Goal: Task Accomplishment & Management: Complete application form

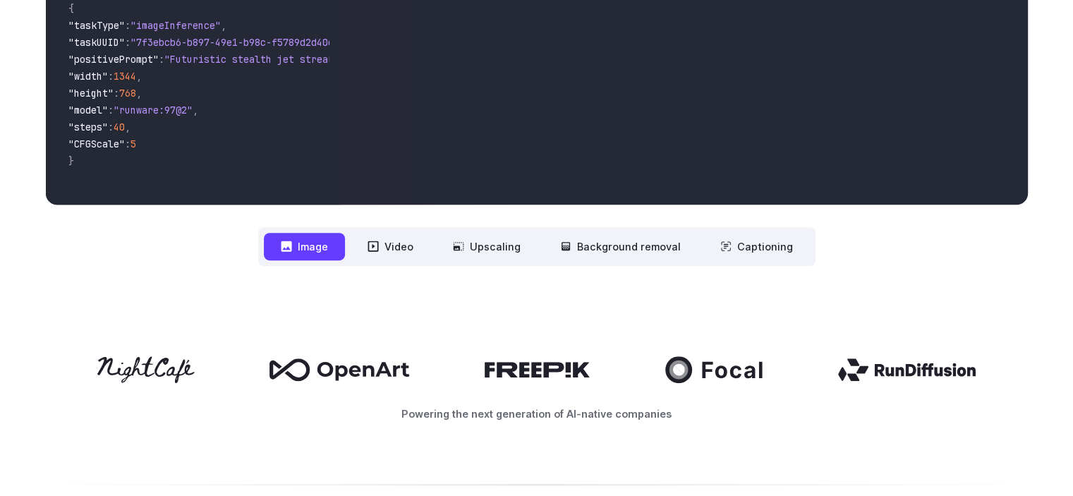
scroll to position [494, 0]
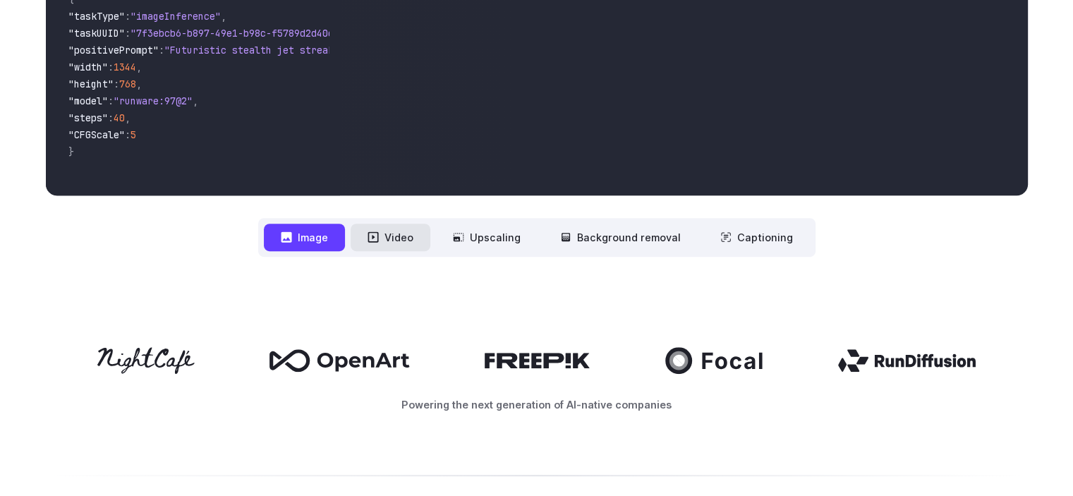
click at [405, 239] on button "Video" at bounding box center [391, 238] width 80 height 28
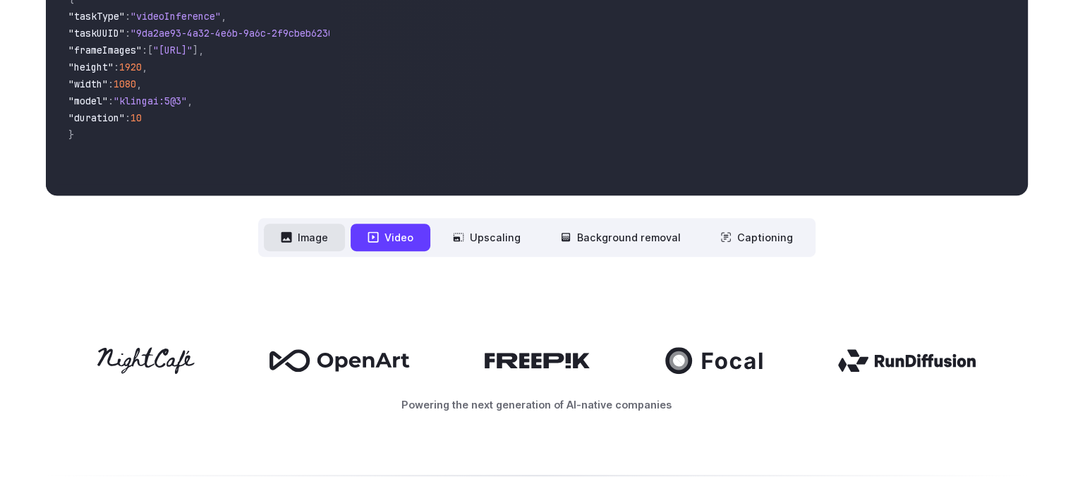
click at [331, 239] on button "Image" at bounding box center [304, 238] width 81 height 28
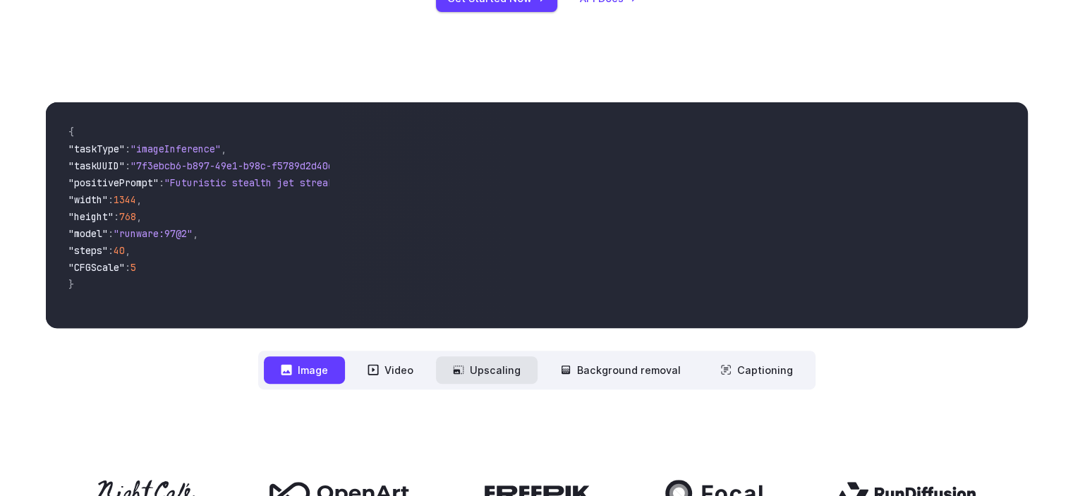
scroll to position [353, 0]
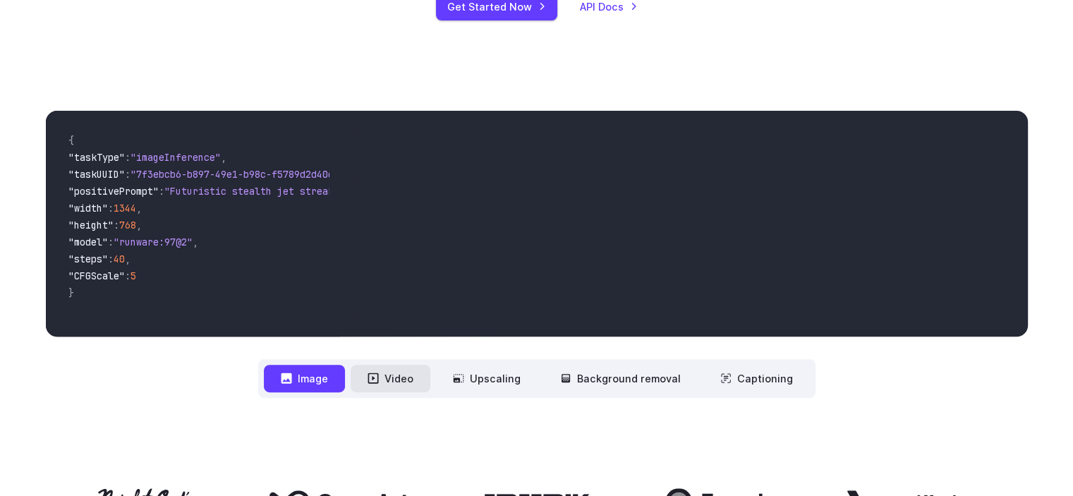
click at [402, 373] on button "Video" at bounding box center [391, 379] width 80 height 28
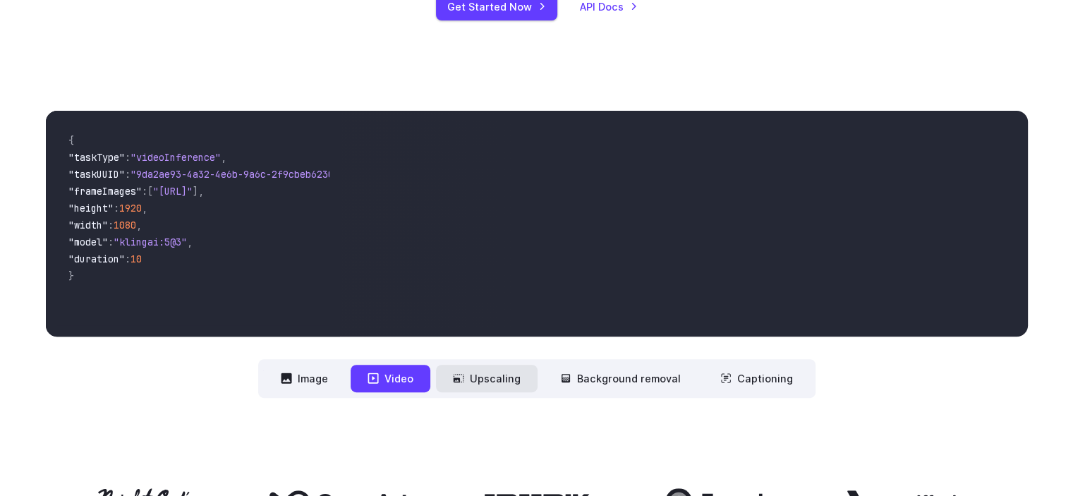
click at [515, 377] on button "Upscaling" at bounding box center [487, 379] width 102 height 28
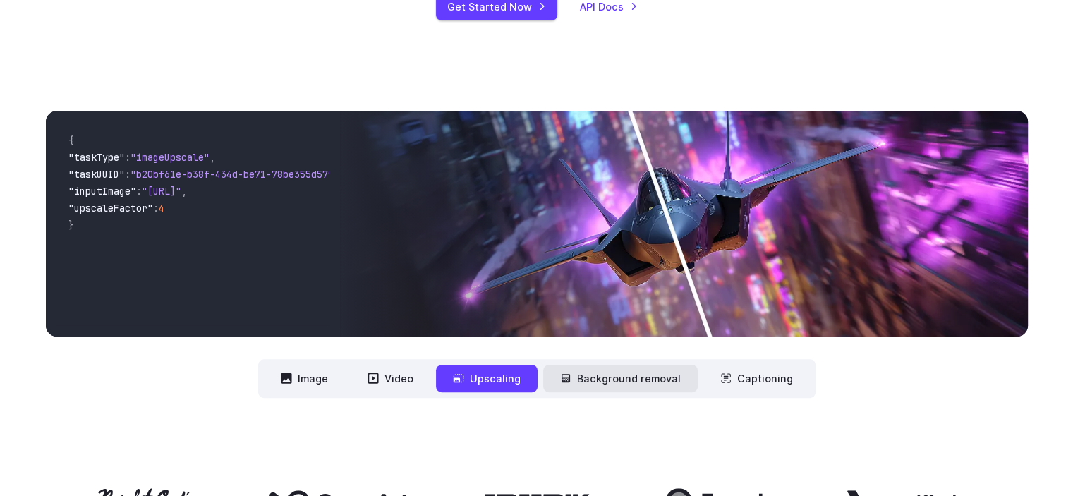
click at [609, 371] on button "Background removal" at bounding box center [620, 379] width 155 height 28
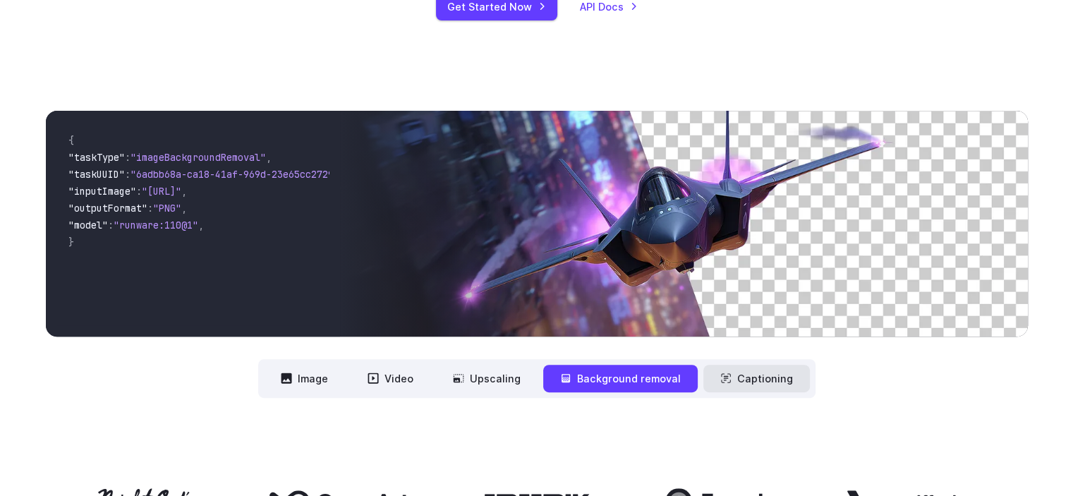
click at [724, 371] on button "Captioning" at bounding box center [757, 379] width 107 height 28
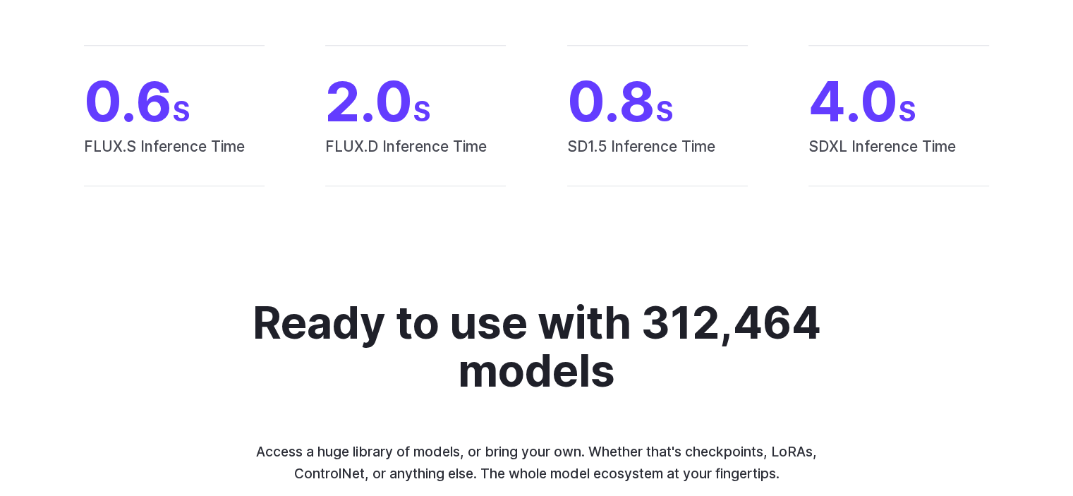
scroll to position [1200, 0]
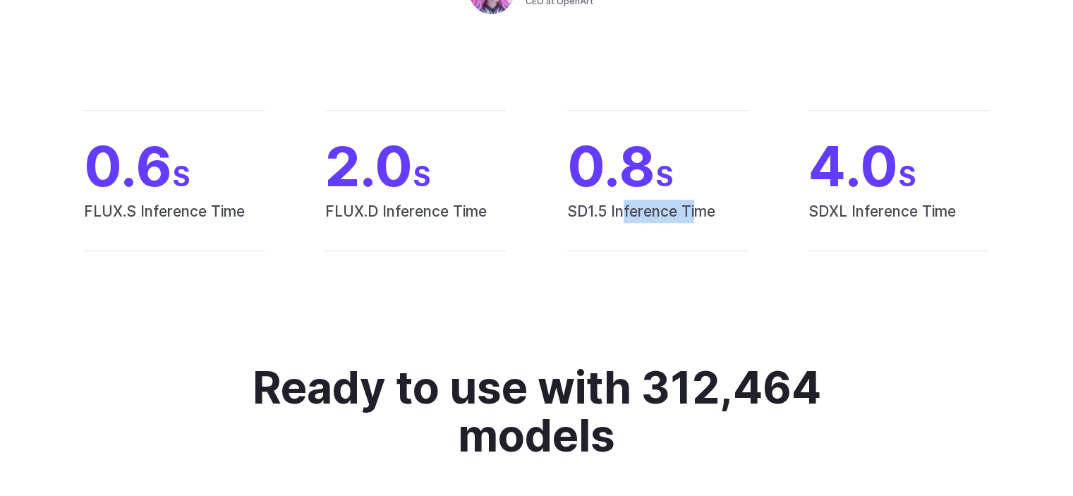
drag, startPoint x: 622, startPoint y: 210, endPoint x: 694, endPoint y: 211, distance: 72.7
click at [694, 211] on span "SD1.5 Inference Time" at bounding box center [657, 225] width 181 height 51
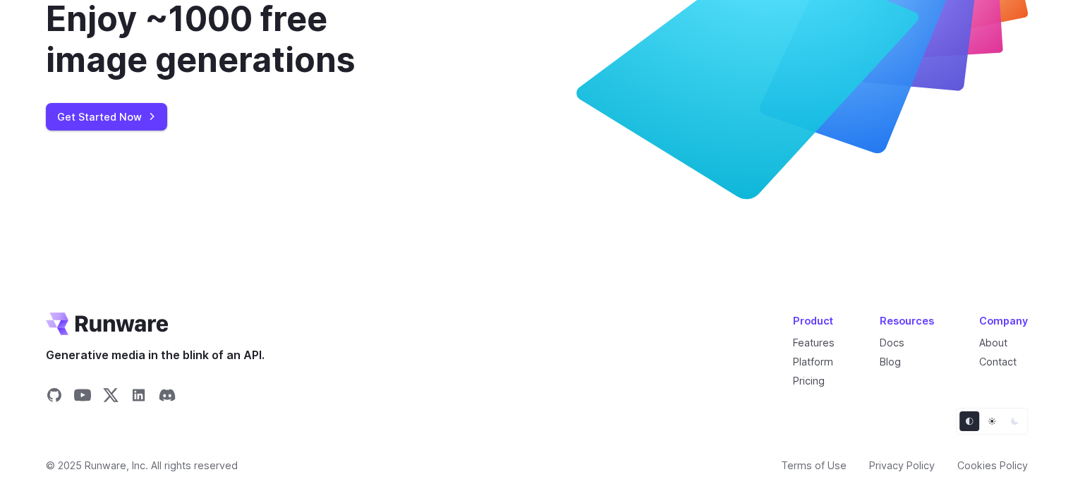
scroll to position [5200, 0]
click at [123, 131] on link "Get Started Now" at bounding box center [106, 117] width 121 height 28
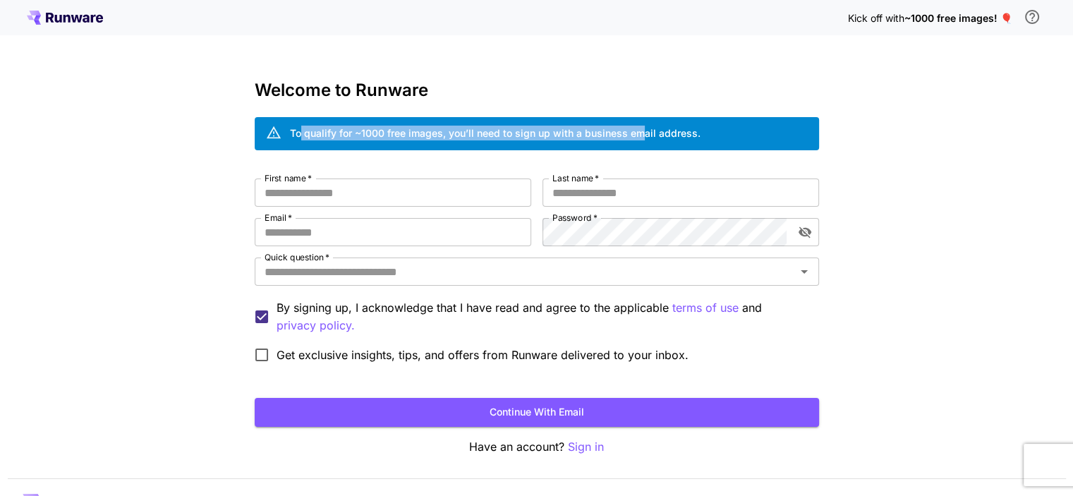
drag, startPoint x: 299, startPoint y: 129, endPoint x: 643, endPoint y: 129, distance: 344.4
click at [643, 129] on div "To qualify for ~1000 free images, you’ll need to sign up with a business email …" at bounding box center [495, 133] width 411 height 15
click at [592, 138] on div "To qualify for ~1000 free images, you’ll need to sign up with a business email …" at bounding box center [495, 133] width 411 height 15
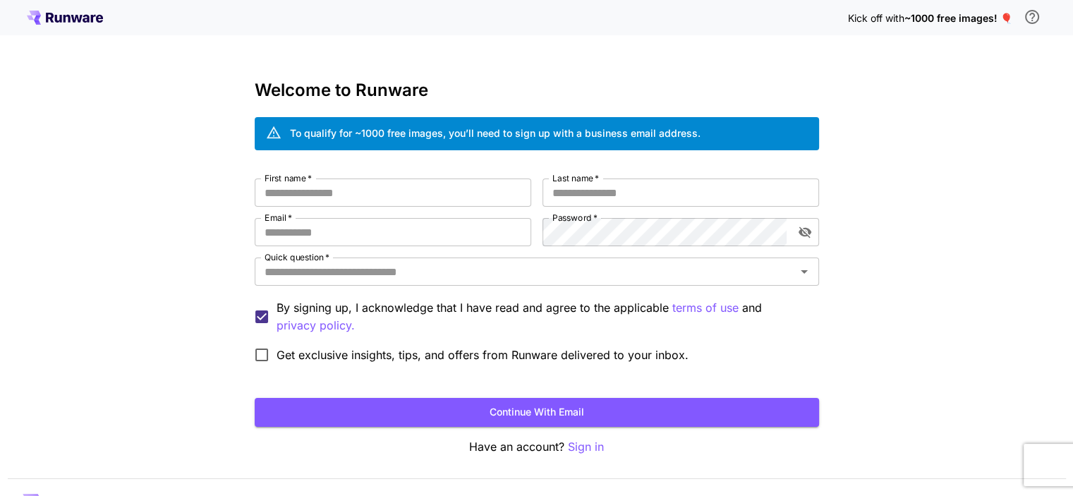
click at [680, 135] on div "To qualify for ~1000 free images, you’ll need to sign up with a business email …" at bounding box center [495, 133] width 411 height 15
click at [418, 201] on input "First name   *" at bounding box center [393, 193] width 277 height 28
click at [589, 188] on input "Last name   *" at bounding box center [681, 193] width 277 height 28
click at [403, 236] on input "Email   *" at bounding box center [393, 232] width 277 height 28
click at [347, 232] on input "Email   *" at bounding box center [393, 232] width 277 height 28
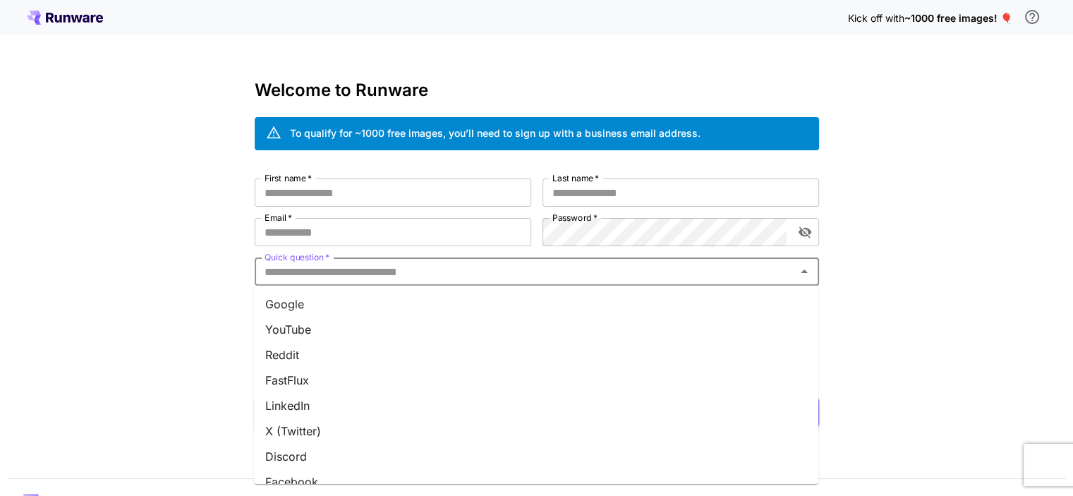
click at [418, 272] on input "Quick question   *" at bounding box center [525, 272] width 533 height 20
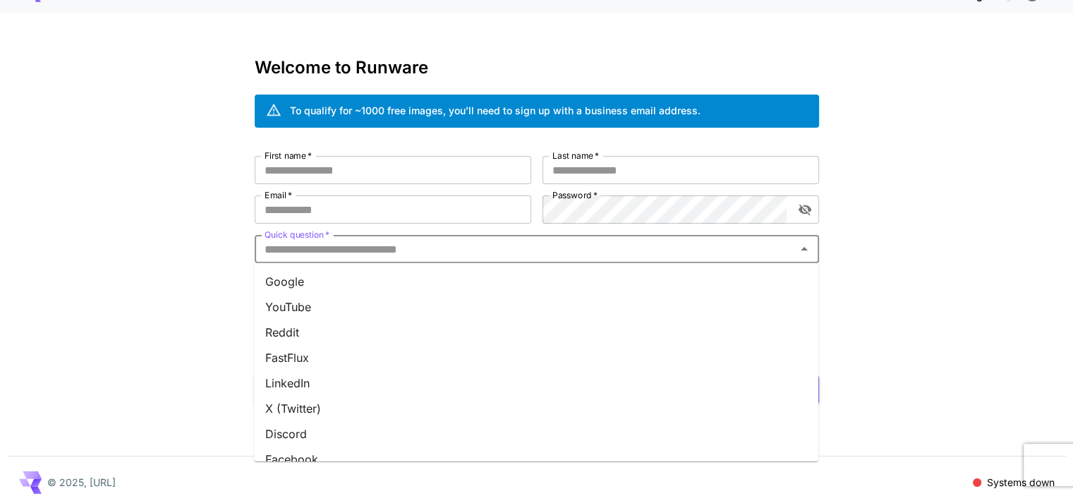
scroll to position [34, 0]
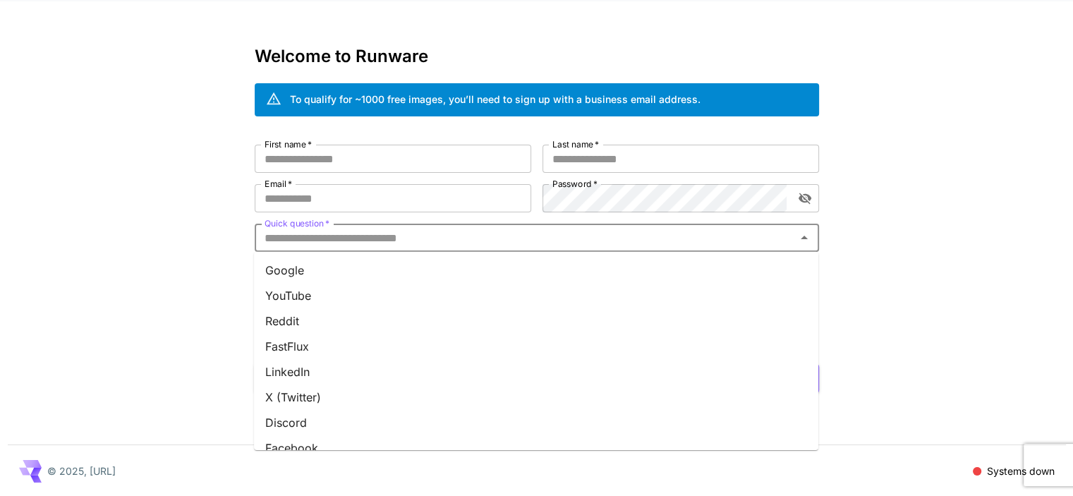
click at [160, 201] on div "Kick off with ~1000 free images! 🎈 Welcome to Runware To qualify for ~1000 free…" at bounding box center [536, 231] width 1073 height 531
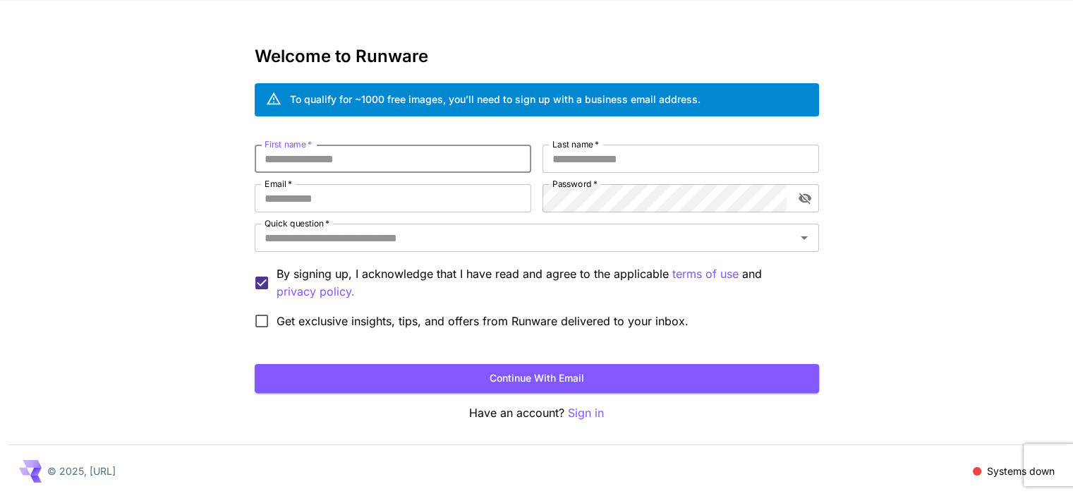
click at [319, 145] on input "First name   *" at bounding box center [393, 159] width 277 height 28
type input "*****"
type input "*"
type input "*****"
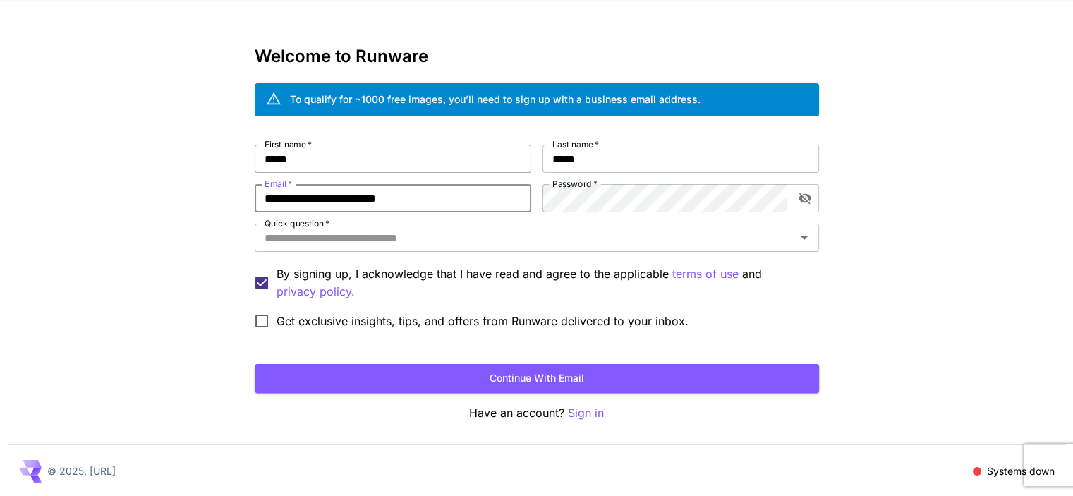
type input "**********"
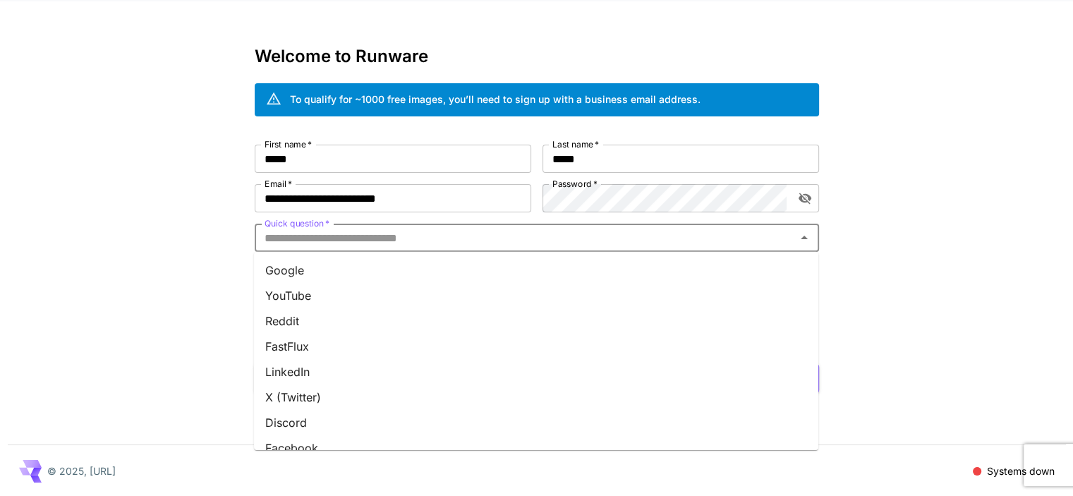
click at [380, 245] on input "Quick question   *" at bounding box center [525, 238] width 533 height 20
click at [370, 277] on li "Google" at bounding box center [536, 270] width 565 height 25
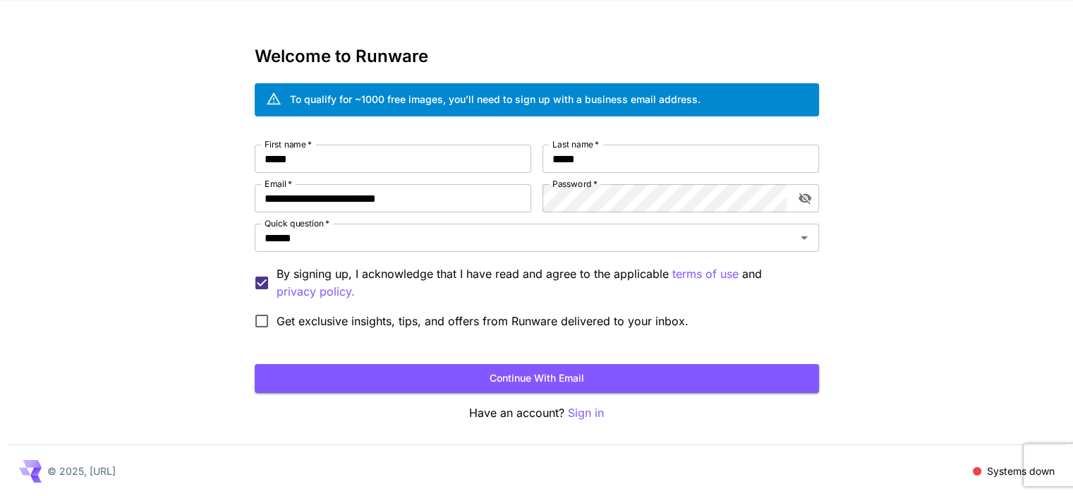
click at [312, 323] on span "Get exclusive insights, tips, and offers from Runware delivered to your inbox." at bounding box center [483, 321] width 412 height 17
click at [313, 363] on form "**********" at bounding box center [537, 269] width 565 height 248
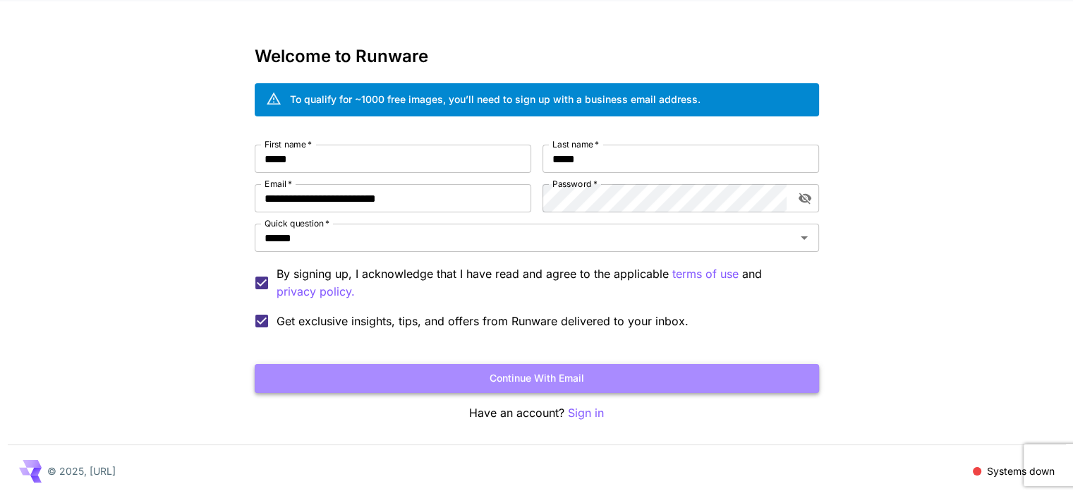
click at [316, 375] on button "Continue with email" at bounding box center [537, 378] width 565 height 29
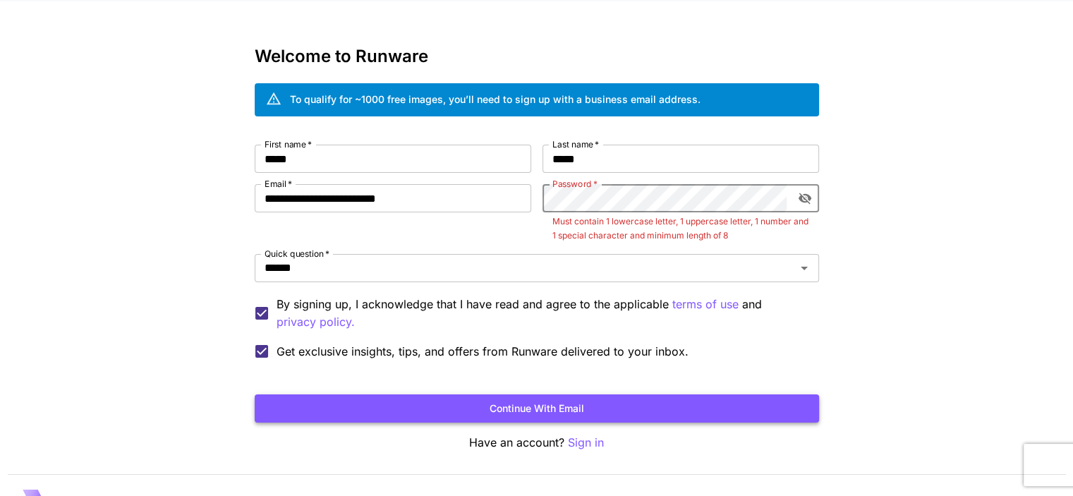
click at [510, 408] on button "Continue with email" at bounding box center [537, 408] width 565 height 29
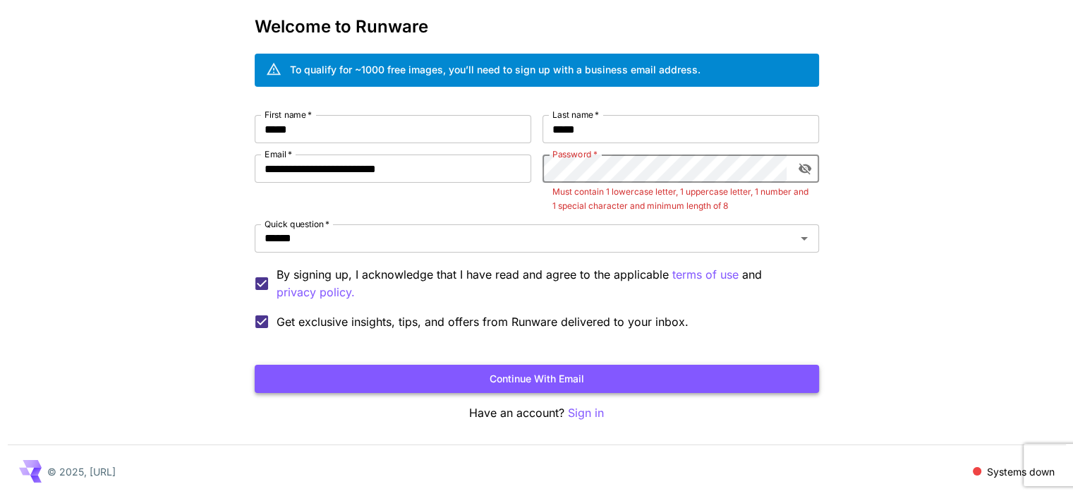
scroll to position [64, 0]
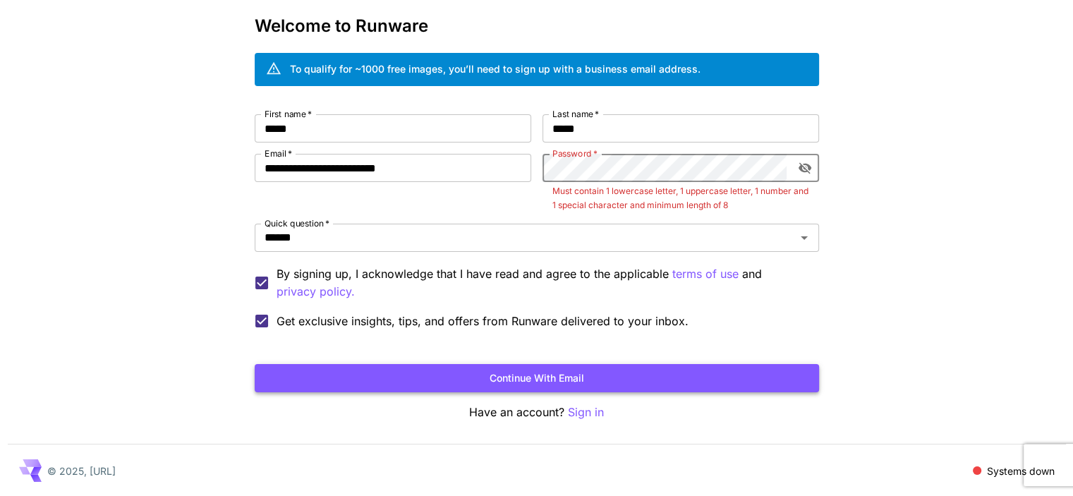
click at [522, 382] on button "Continue with email" at bounding box center [537, 378] width 565 height 29
click at [485, 181] on div "**********" at bounding box center [537, 225] width 565 height 222
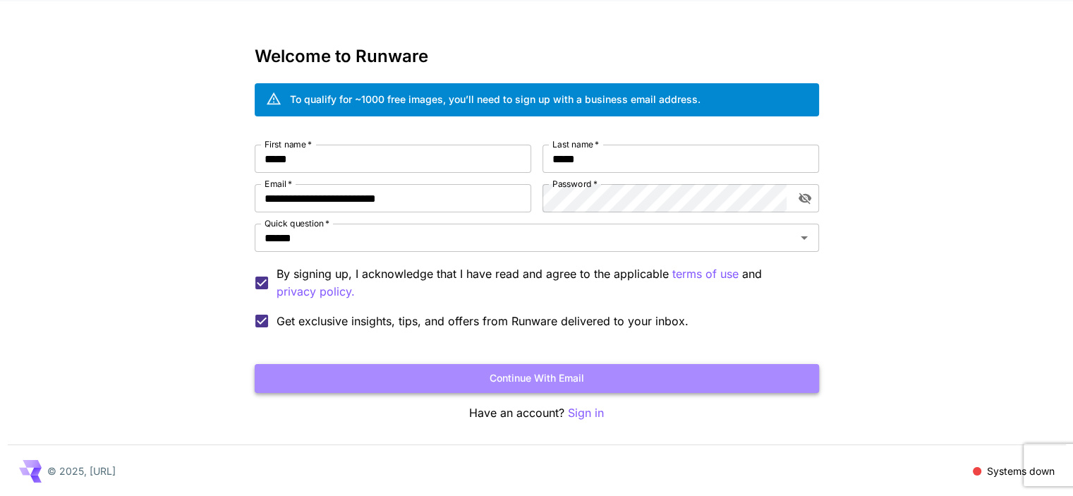
click at [511, 379] on button "Continue with email" at bounding box center [537, 378] width 565 height 29
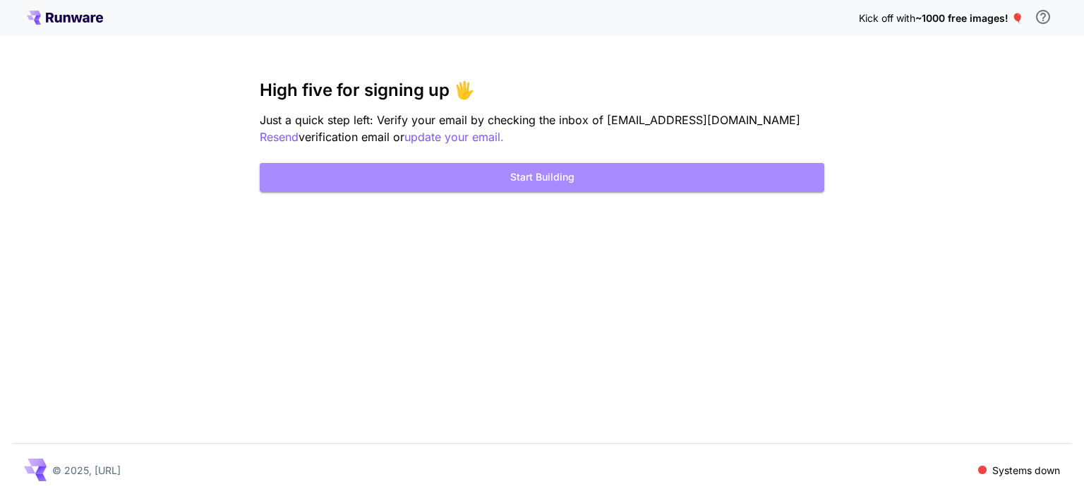
drag, startPoint x: 539, startPoint y: 186, endPoint x: 568, endPoint y: 243, distance: 64.7
click at [568, 243] on div "Kick off with ~1000 free images! 🎈 High five for signing up 🖐️ Just a quick ste…" at bounding box center [542, 248] width 1084 height 496
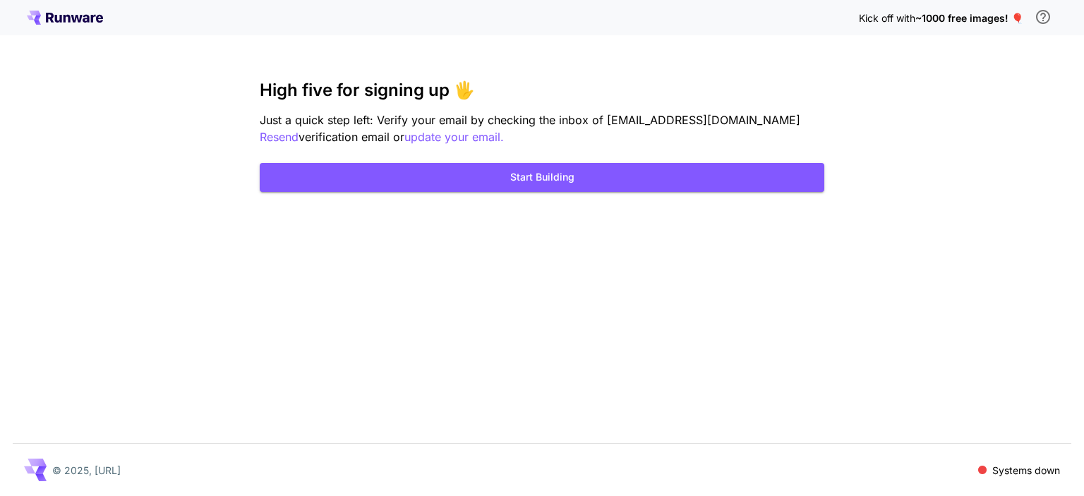
click at [940, 15] on span "~1000 free images! 🎈" at bounding box center [969, 18] width 108 height 12
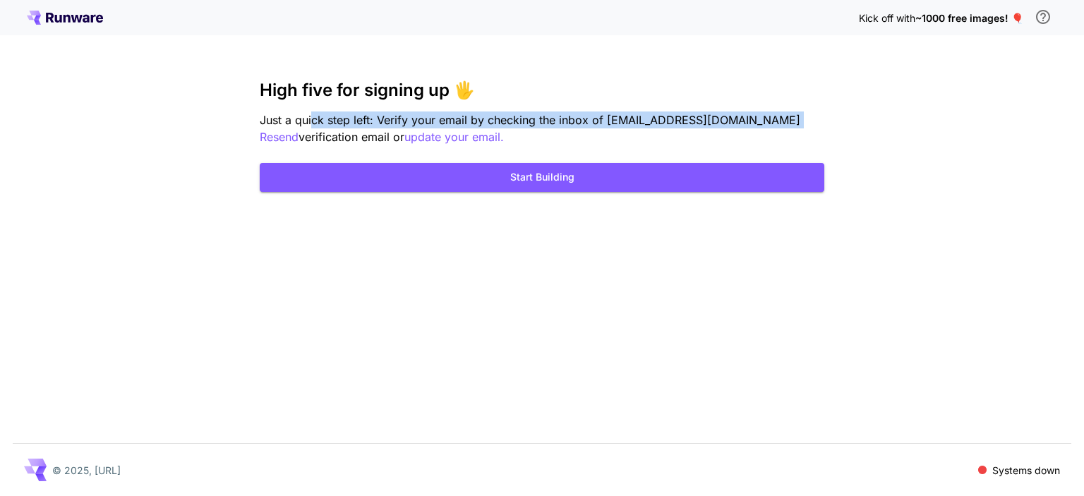
drag, startPoint x: 311, startPoint y: 109, endPoint x: 818, endPoint y: 107, distance: 507.4
click at [816, 107] on div "High five for signing up 🖐️ Just a quick step left: Verify your email by checki…" at bounding box center [542, 113] width 565 height 66
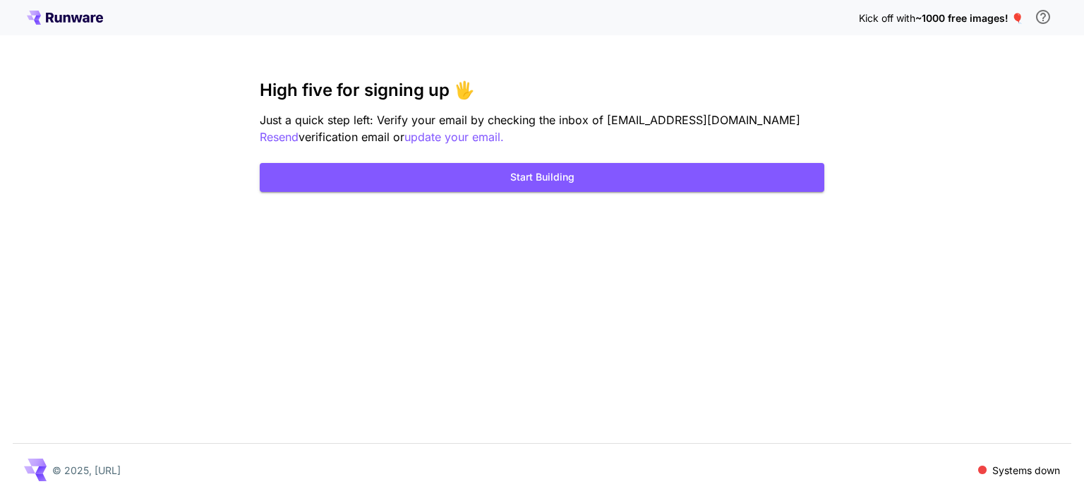
click at [818, 107] on div "High five for signing up 🖐️ Just a quick step left: Verify your email by checki…" at bounding box center [542, 113] width 565 height 66
click at [565, 148] on div "High five for signing up 🖐️ Just a quick step left: Verify your email by checki…" at bounding box center [542, 136] width 565 height 112
click at [440, 181] on button "Start Building" at bounding box center [542, 177] width 565 height 29
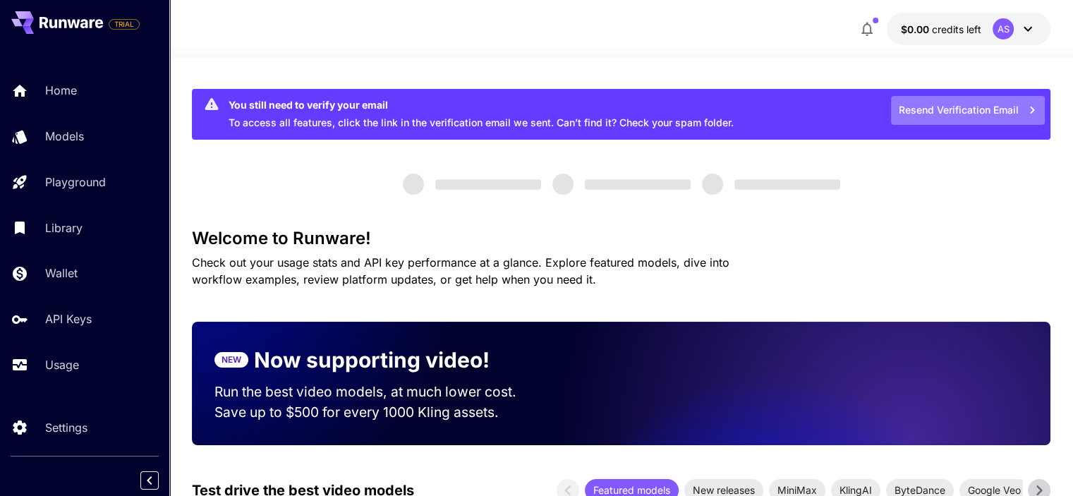
click at [944, 102] on button "Resend Verification Email" at bounding box center [968, 110] width 154 height 29
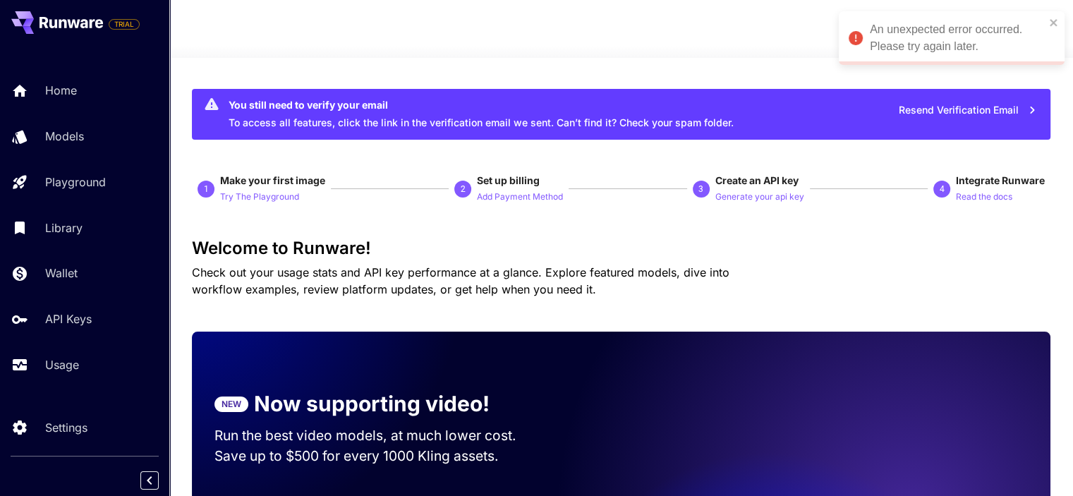
click at [989, 102] on button "Resend Verification Email" at bounding box center [968, 110] width 154 height 29
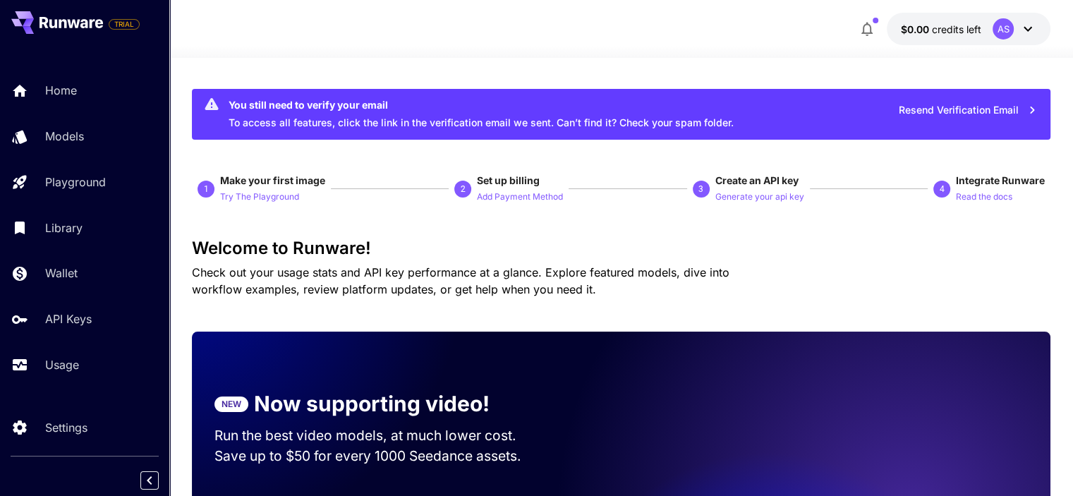
click at [1052, 25] on div "$0.00 credits left AS" at bounding box center [621, 29] width 904 height 58
click at [1031, 32] on icon at bounding box center [1028, 28] width 17 height 17
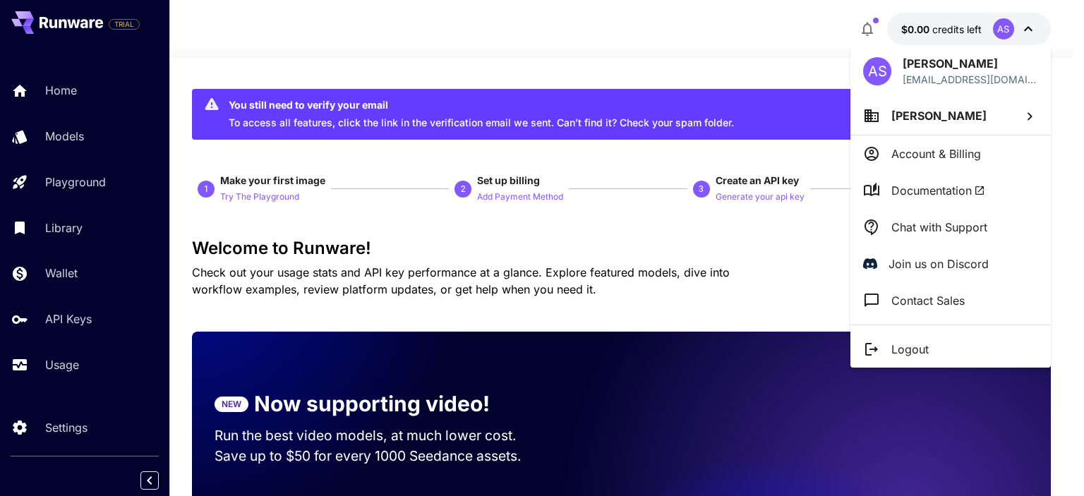
click at [944, 335] on li "Logout" at bounding box center [950, 349] width 200 height 37
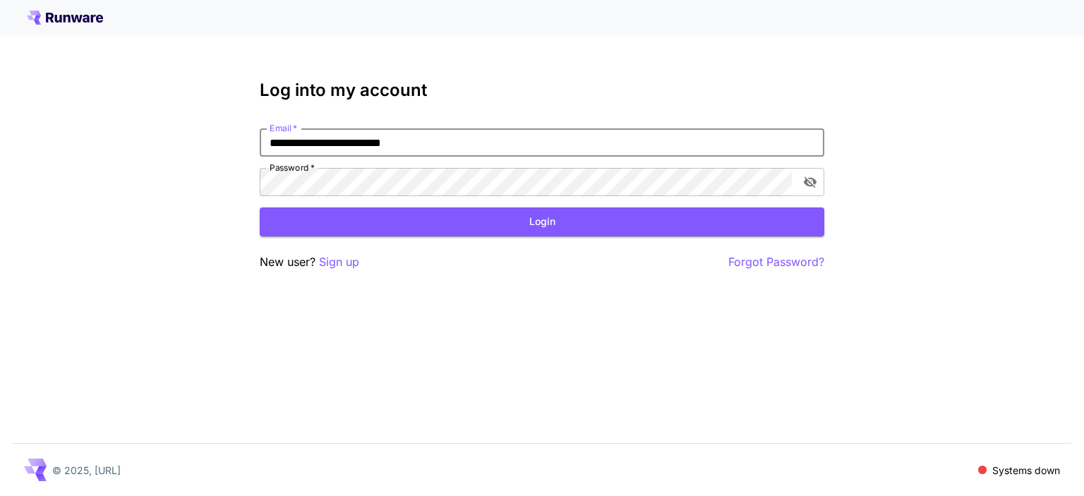
type input "**********"
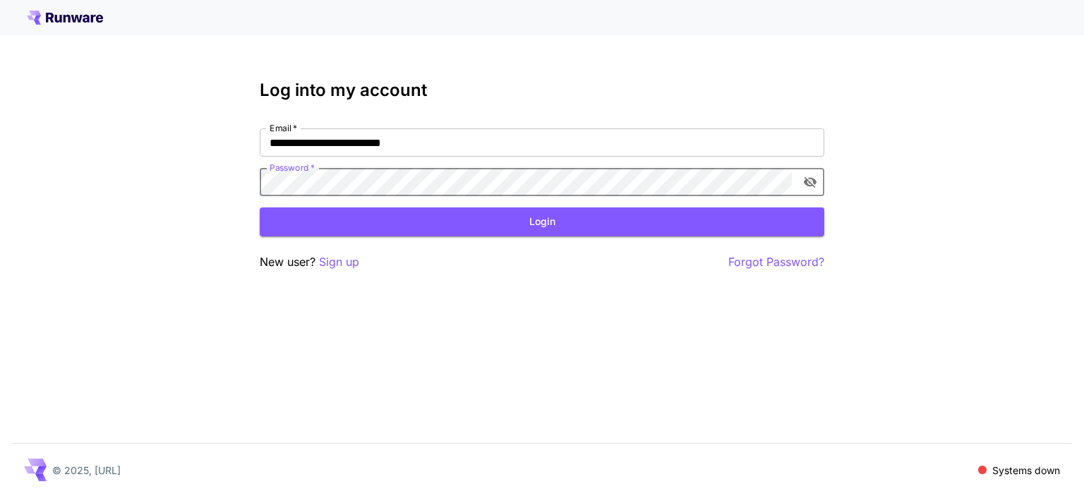
click button "Login" at bounding box center [542, 221] width 565 height 29
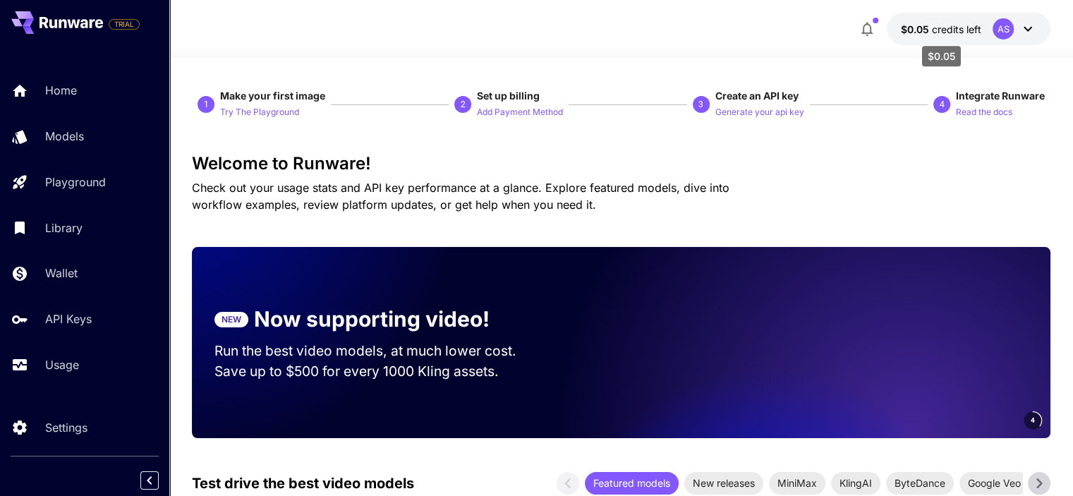
click at [960, 30] on span "credits left" at bounding box center [956, 29] width 49 height 12
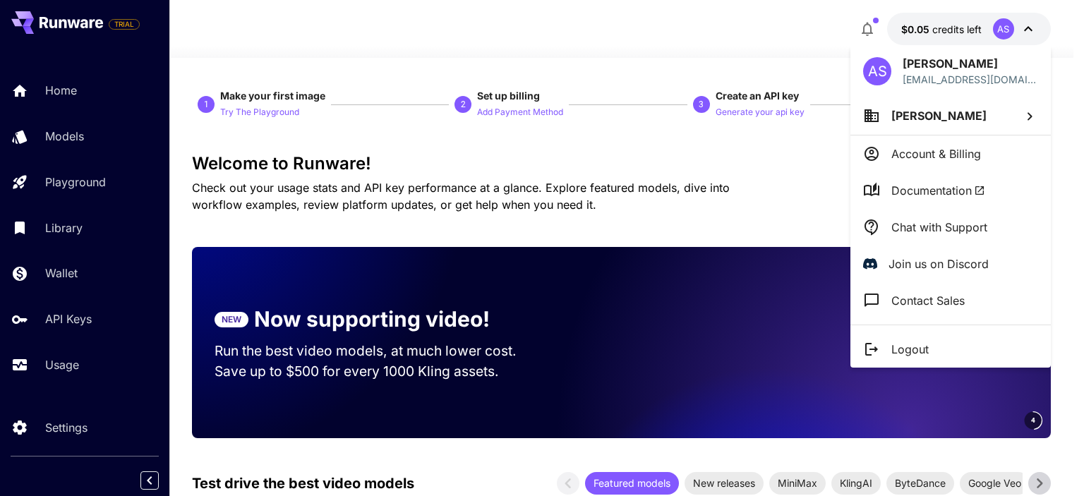
click at [960, 30] on div at bounding box center [542, 248] width 1084 height 496
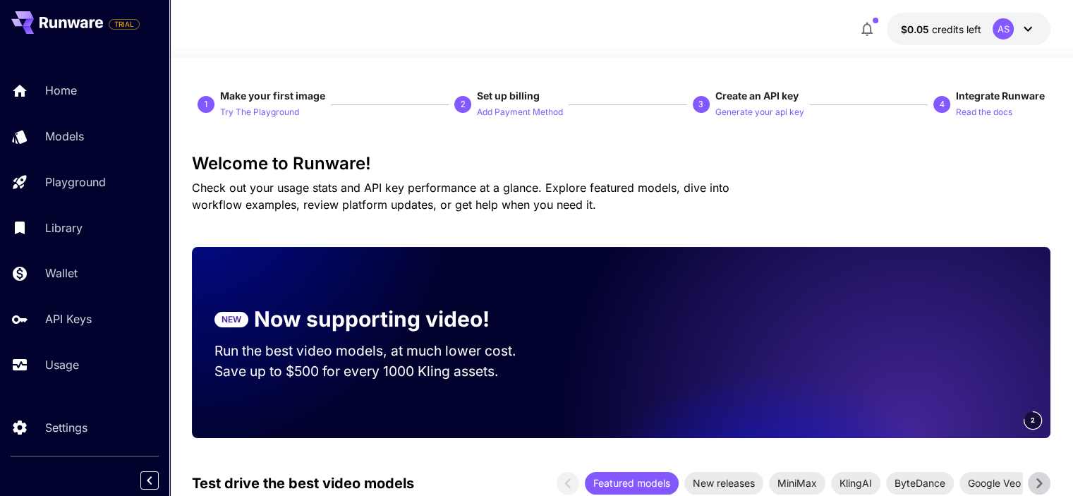
click at [998, 33] on div "AS" at bounding box center [1003, 28] width 21 height 21
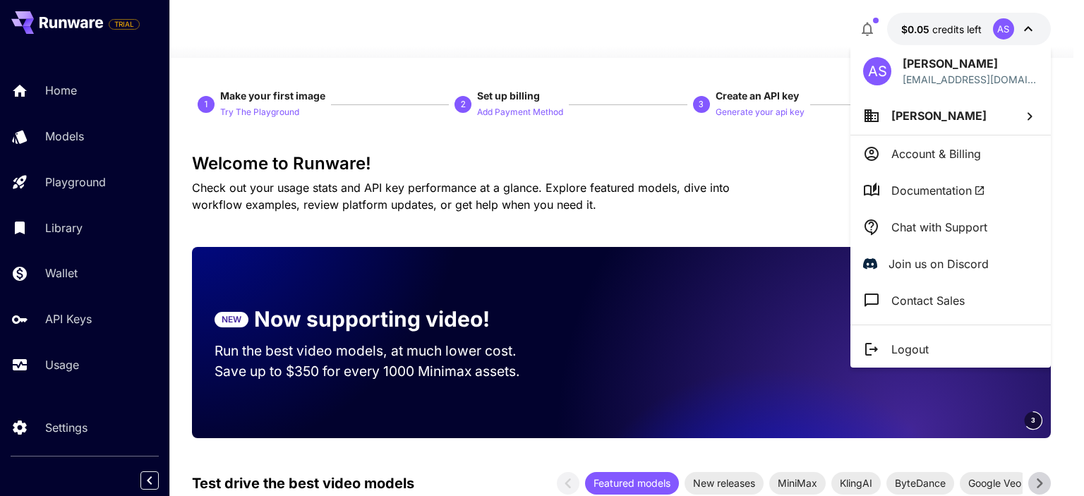
click at [923, 146] on p "Account & Billing" at bounding box center [936, 153] width 90 height 17
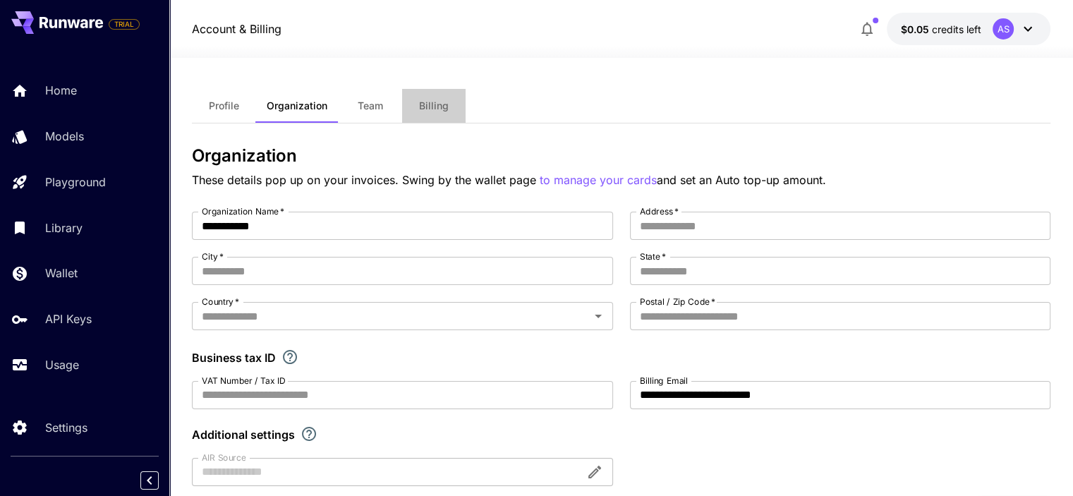
click at [440, 108] on span "Billing" at bounding box center [434, 106] width 30 height 13
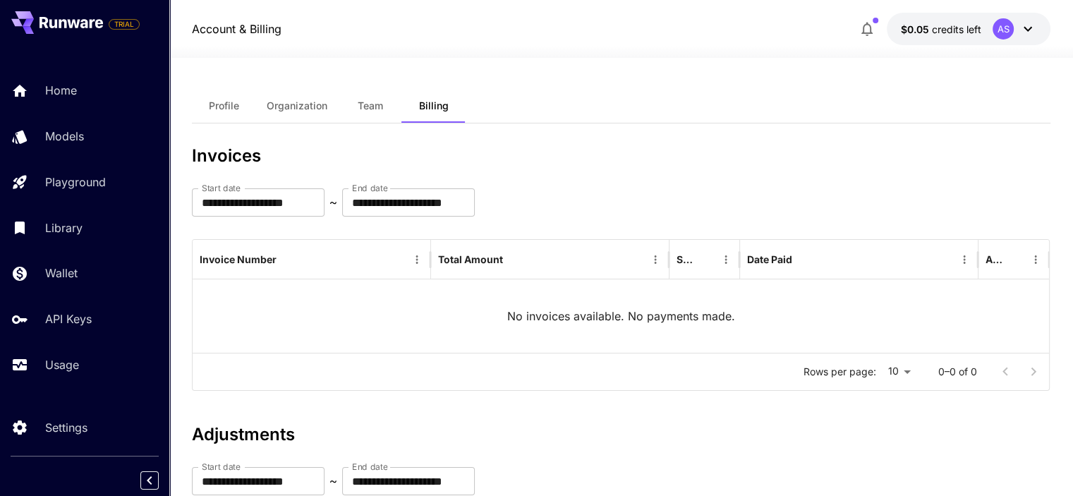
click at [359, 114] on button "Team" at bounding box center [371, 106] width 64 height 34
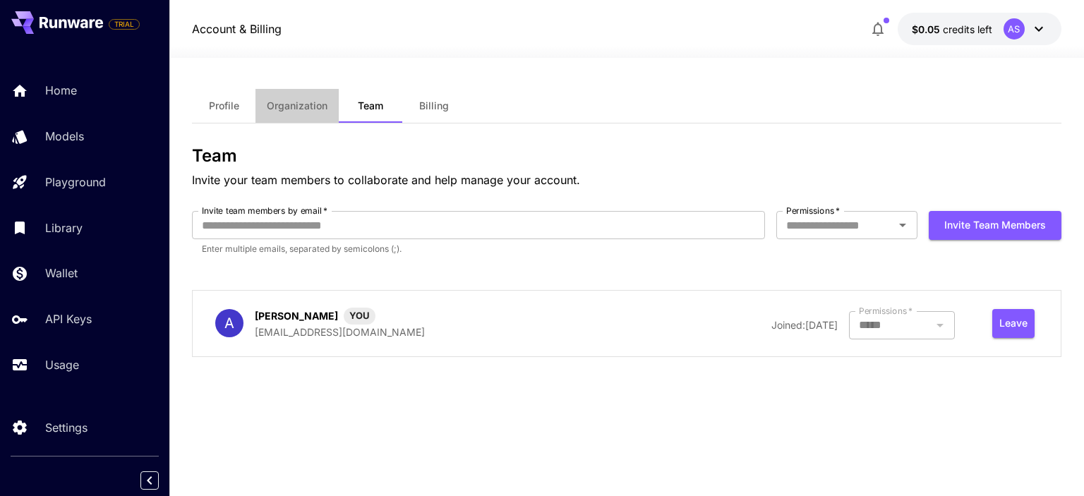
click at [294, 101] on span "Organization" at bounding box center [297, 106] width 61 height 13
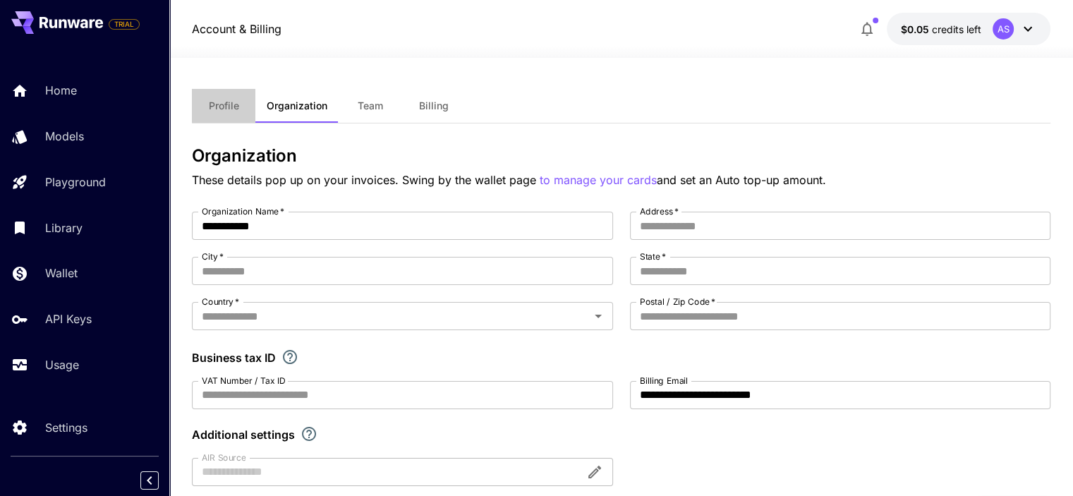
click at [218, 100] on span "Profile" at bounding box center [224, 106] width 30 height 13
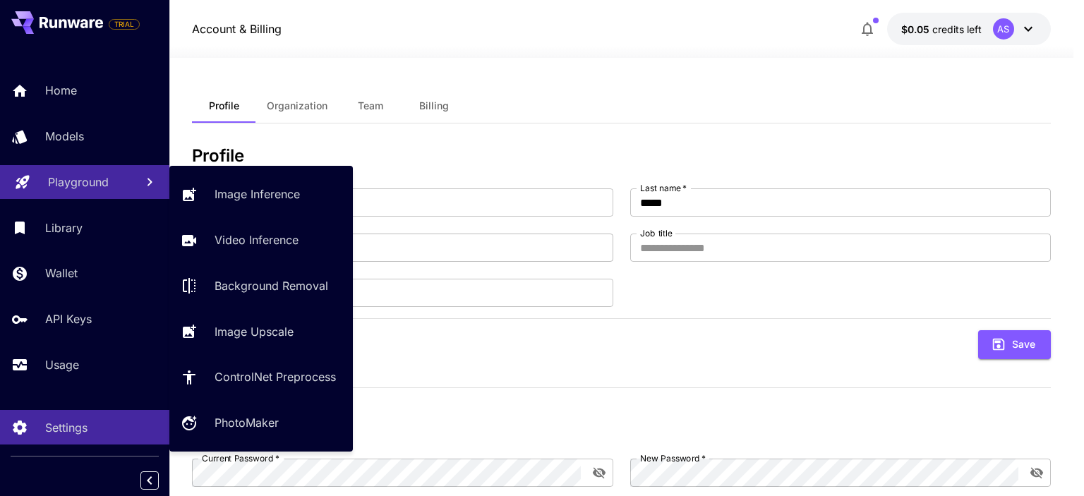
click at [103, 178] on p "Playground" at bounding box center [78, 182] width 61 height 17
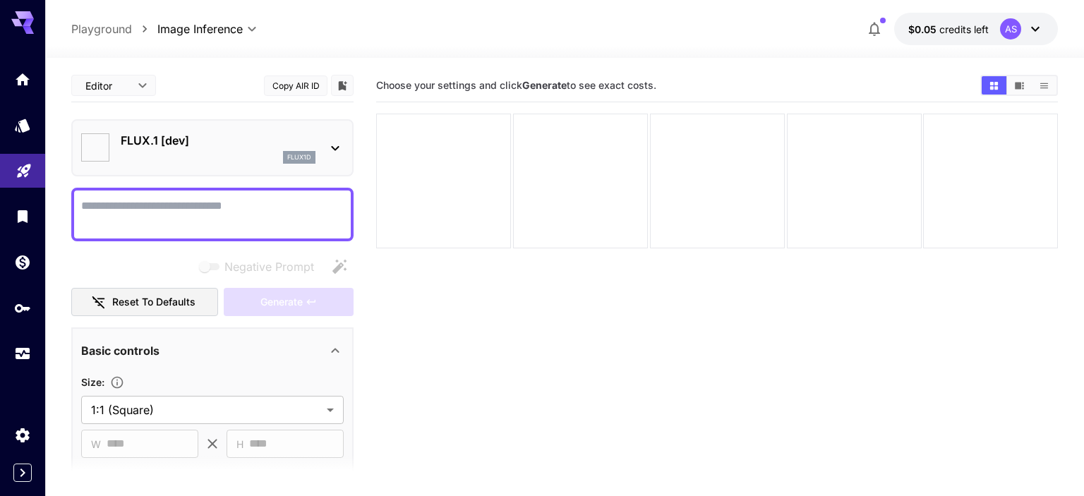
type input "**********"
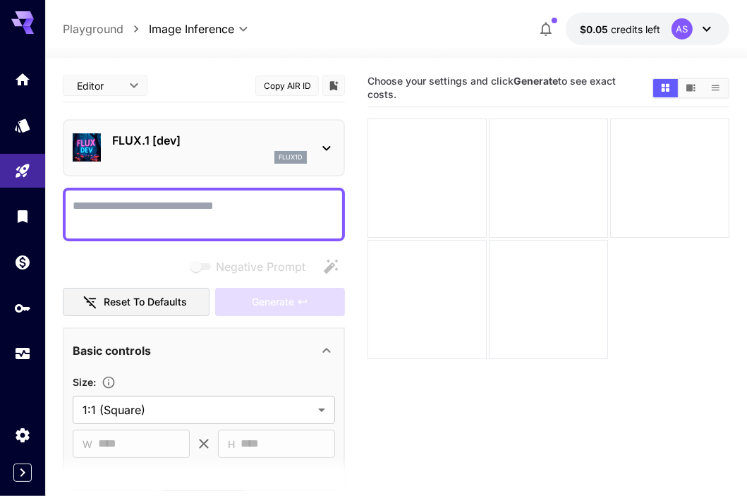
drag, startPoint x: 22, startPoint y: 90, endPoint x: 52, endPoint y: 92, distance: 30.4
click at [22, 90] on link at bounding box center [22, 79] width 45 height 35
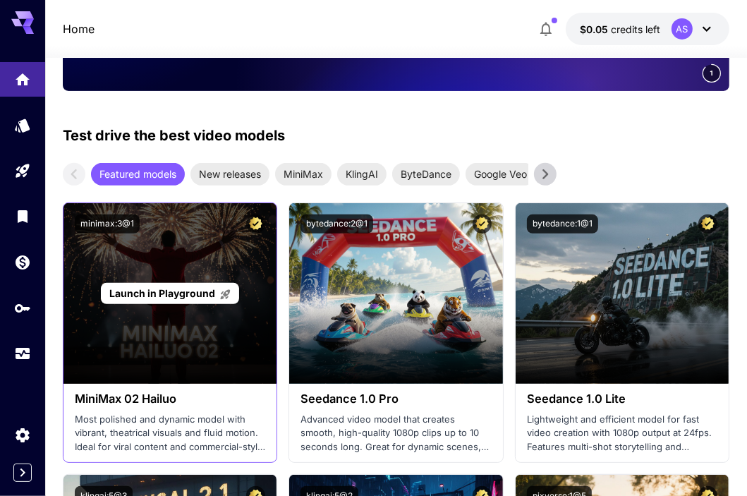
scroll to position [353, 0]
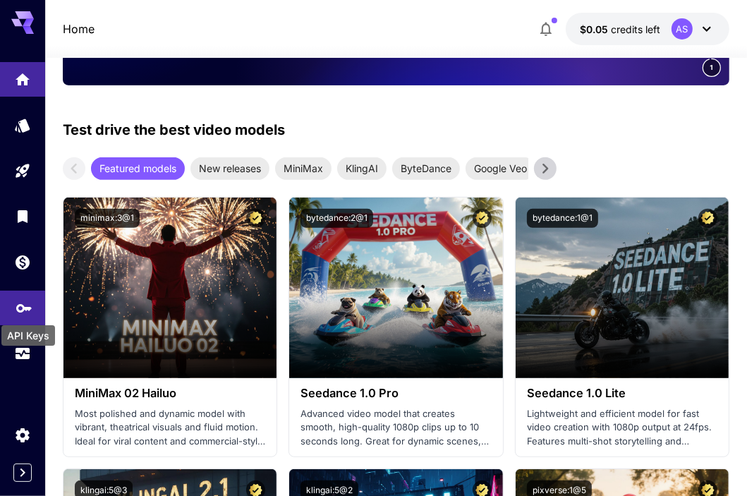
click at [29, 307] on icon "API Keys" at bounding box center [24, 303] width 16 height 8
